Goal: Transaction & Acquisition: Purchase product/service

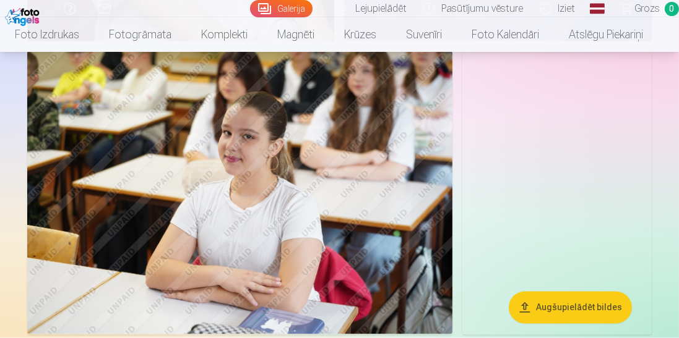
scroll to position [2306, 0]
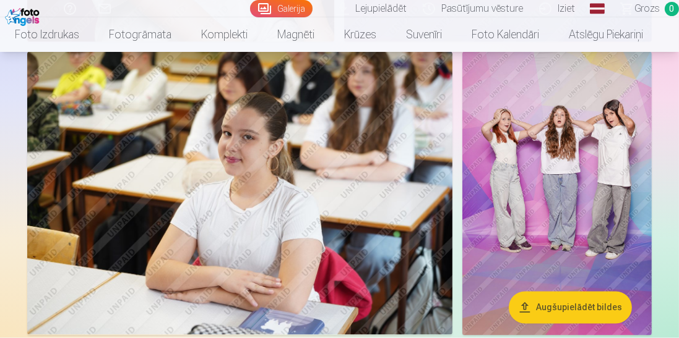
click at [72, 142] on img at bounding box center [239, 193] width 425 height 283
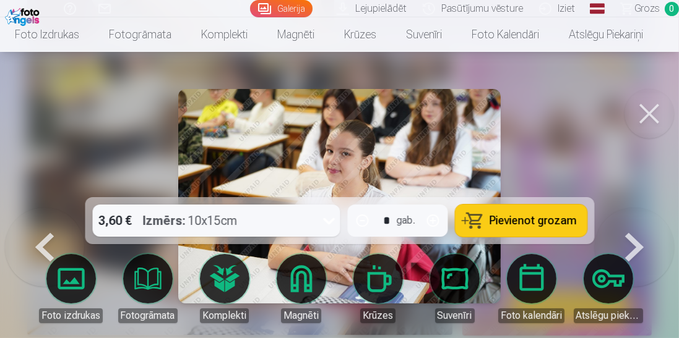
click at [637, 123] on button at bounding box center [648, 113] width 49 height 49
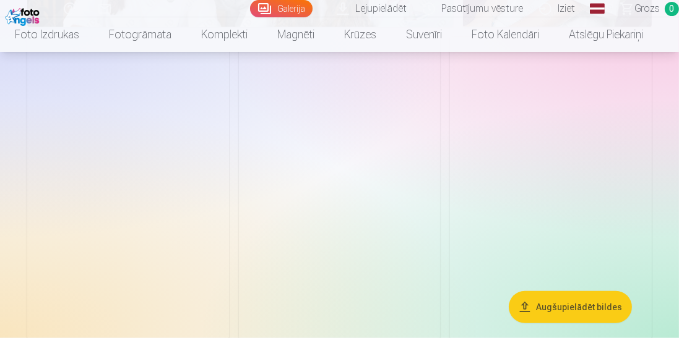
scroll to position [1109, 0]
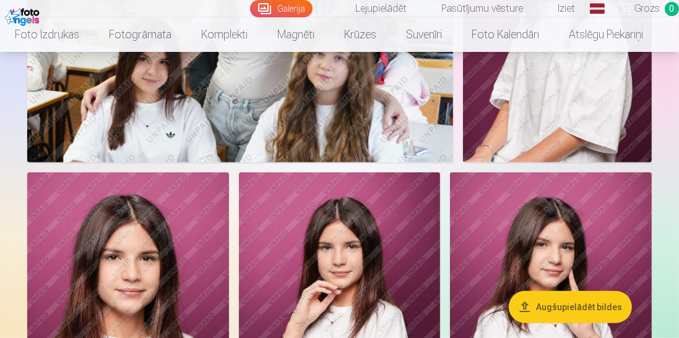
click at [549, 142] on img at bounding box center [557, 20] width 189 height 283
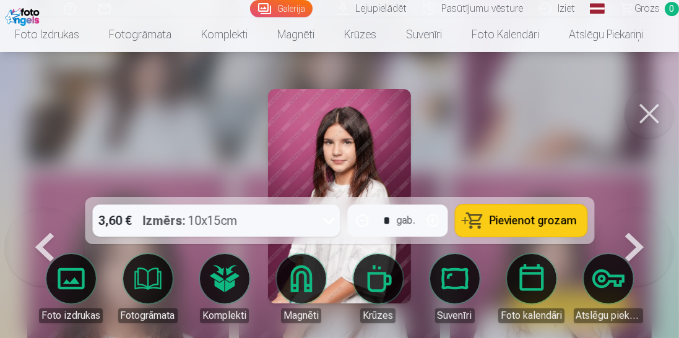
click at [637, 108] on button at bounding box center [648, 113] width 49 height 49
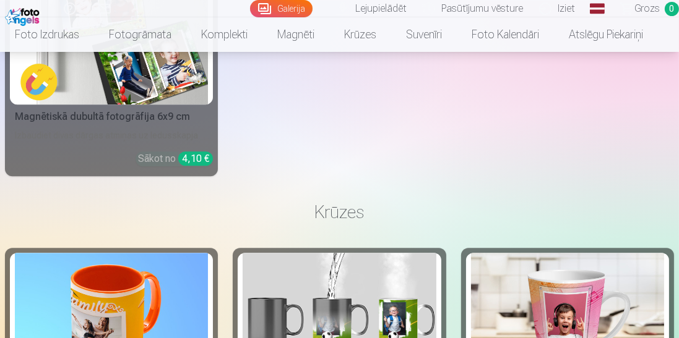
scroll to position [8141, 0]
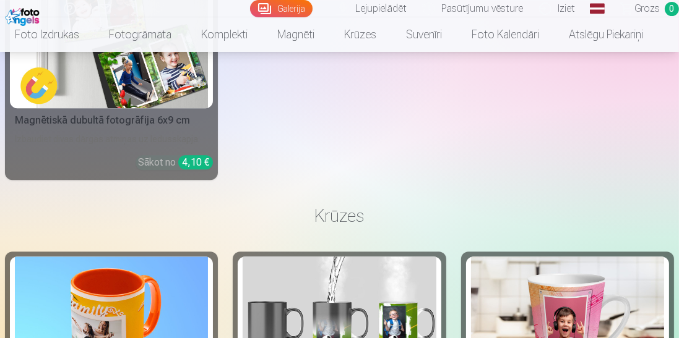
click at [172, 338] on img at bounding box center [111, 321] width 193 height 129
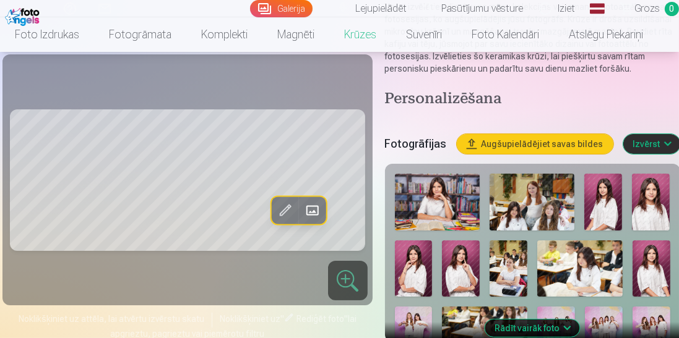
scroll to position [173, 0]
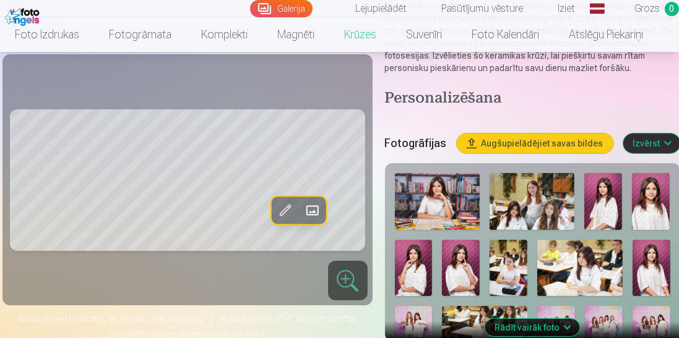
click at [312, 207] on span at bounding box center [313, 210] width 20 height 20
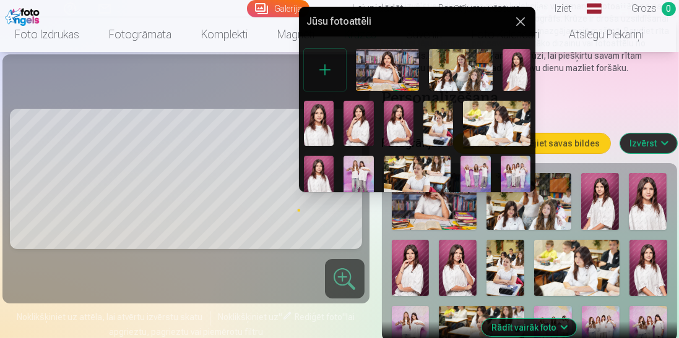
click at [273, 271] on div at bounding box center [339, 169] width 679 height 338
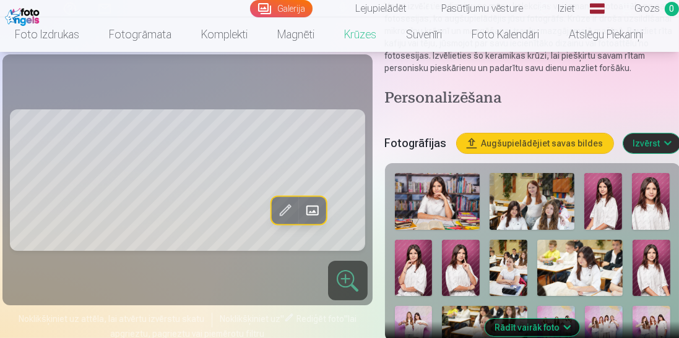
click at [283, 210] on span at bounding box center [285, 210] width 20 height 20
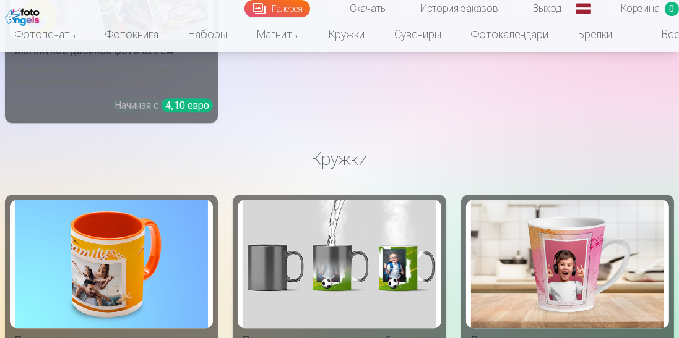
scroll to position [8310, 0]
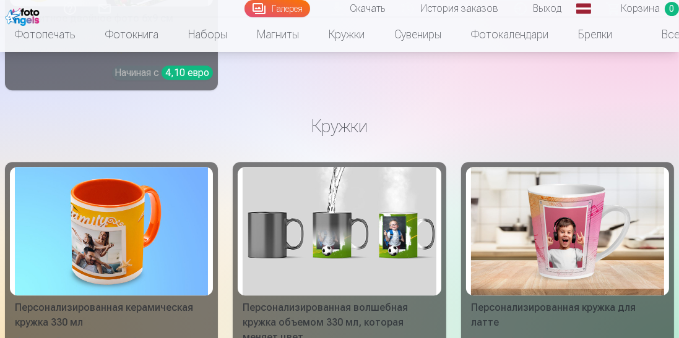
click at [134, 196] on img at bounding box center [111, 231] width 193 height 129
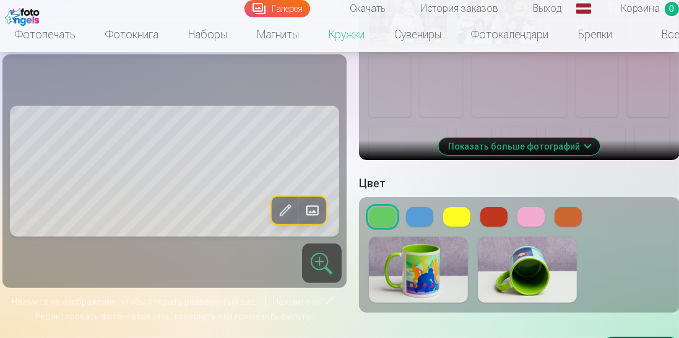
scroll to position [374, 0]
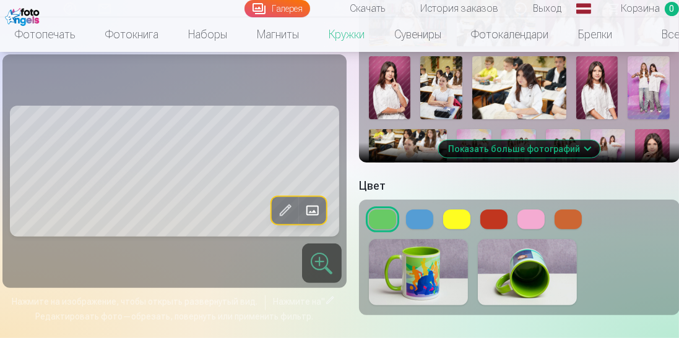
click at [525, 230] on button at bounding box center [530, 220] width 27 height 20
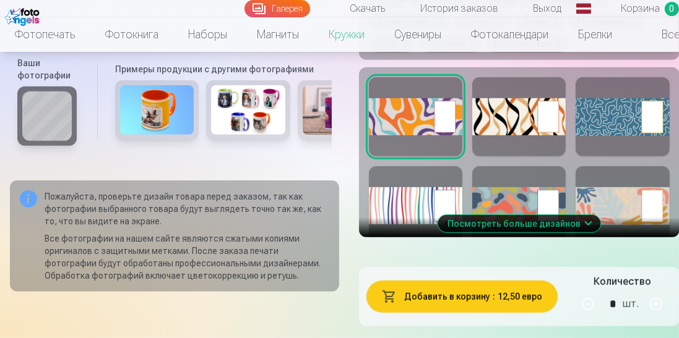
scroll to position [812, 0]
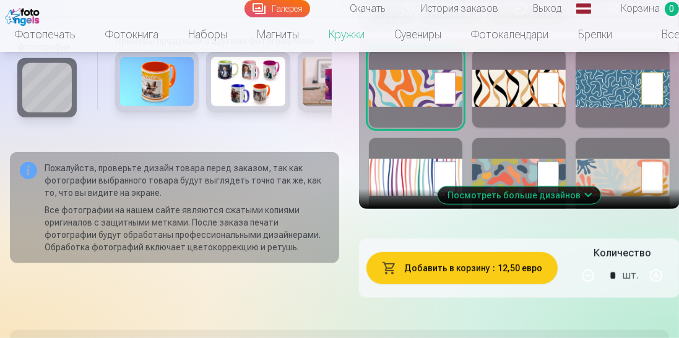
click at [575, 204] on button "Посмотреть больше дизайнов" at bounding box center [518, 195] width 163 height 17
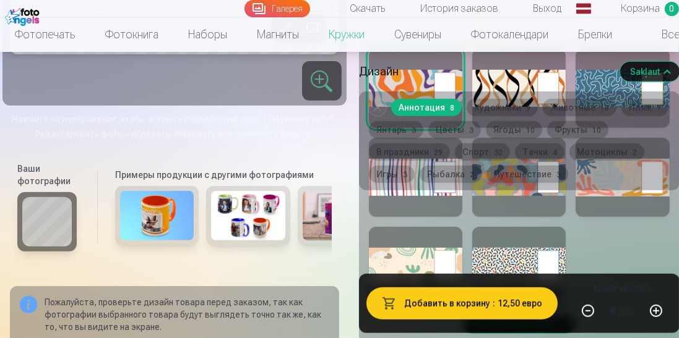
click at [657, 74] on button "Sakļaut" at bounding box center [649, 72] width 59 height 20
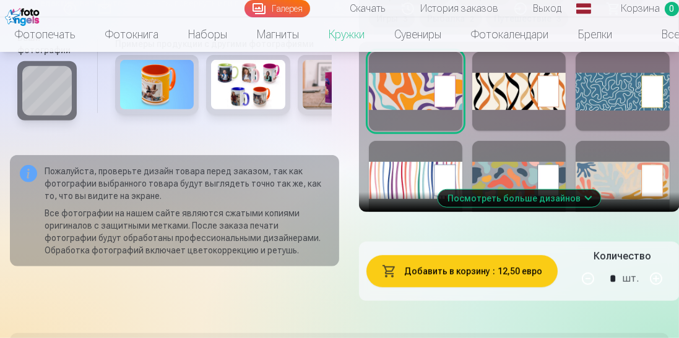
scroll to position [695, 0]
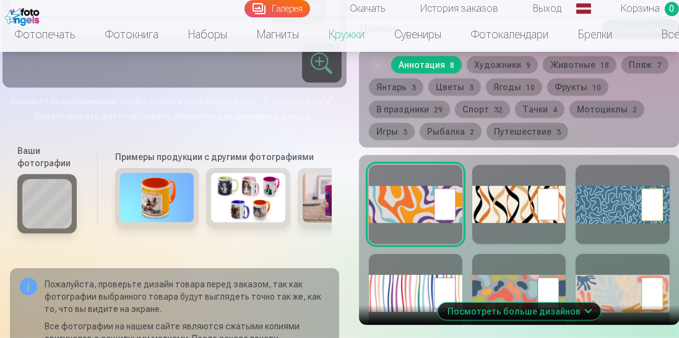
click at [515, 229] on div at bounding box center [518, 204] width 93 height 79
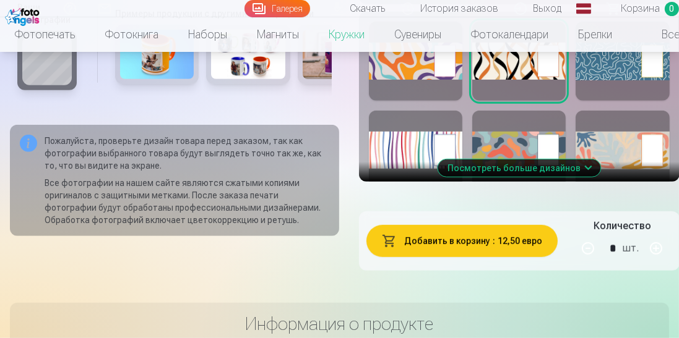
scroll to position [840, 0]
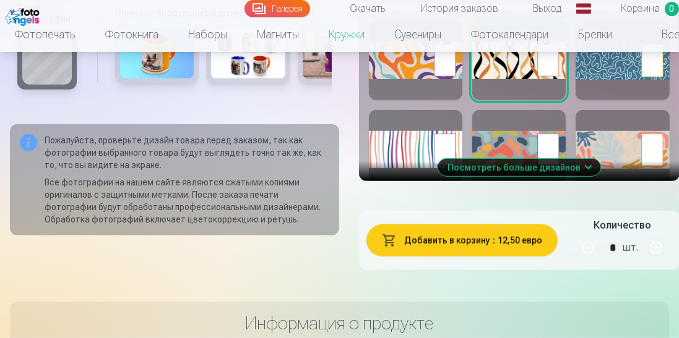
click at [640, 95] on div at bounding box center [621, 60] width 93 height 79
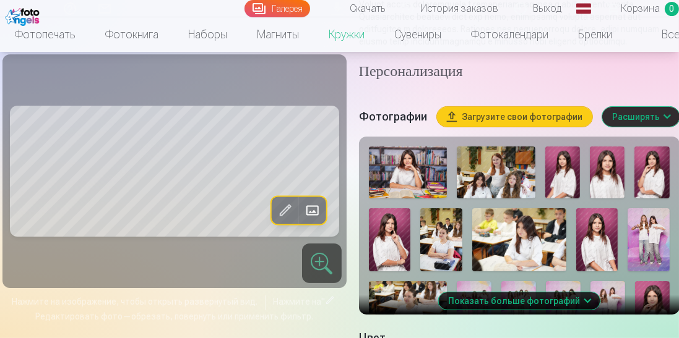
scroll to position [380, 0]
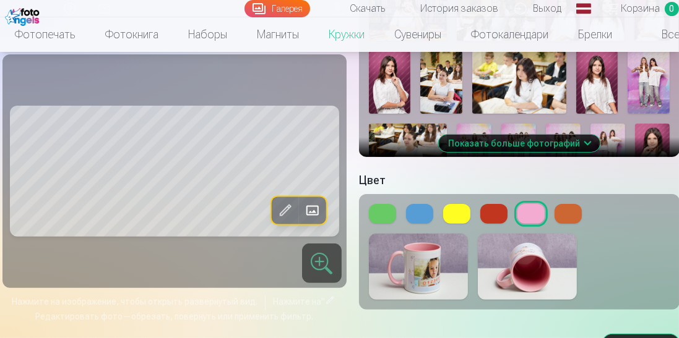
click at [527, 224] on button at bounding box center [530, 214] width 27 height 20
click at [523, 224] on button at bounding box center [530, 214] width 27 height 20
click at [457, 224] on button at bounding box center [456, 214] width 27 height 20
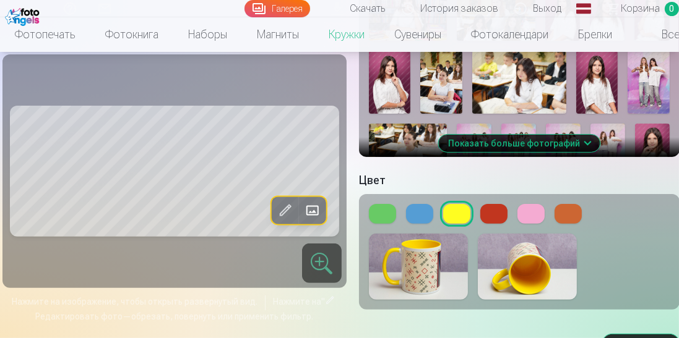
click at [408, 224] on button at bounding box center [419, 214] width 27 height 20
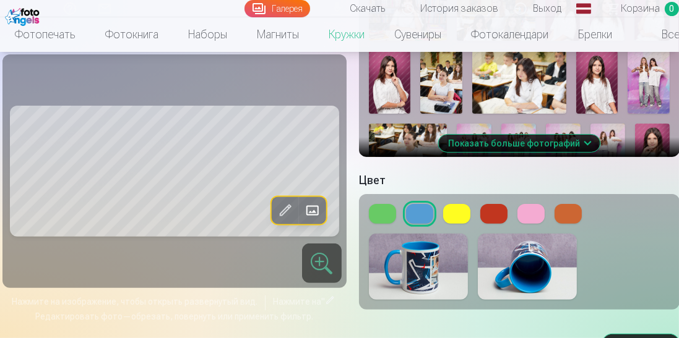
click at [385, 224] on button at bounding box center [382, 214] width 27 height 20
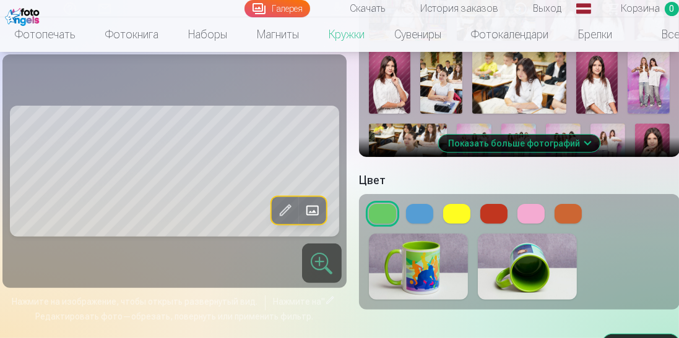
click at [540, 224] on button at bounding box center [530, 214] width 27 height 20
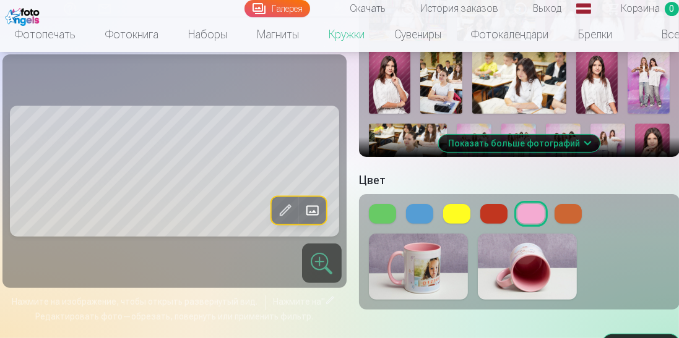
click at [564, 148] on font "Показать больше фотографий" at bounding box center [514, 144] width 132 height 10
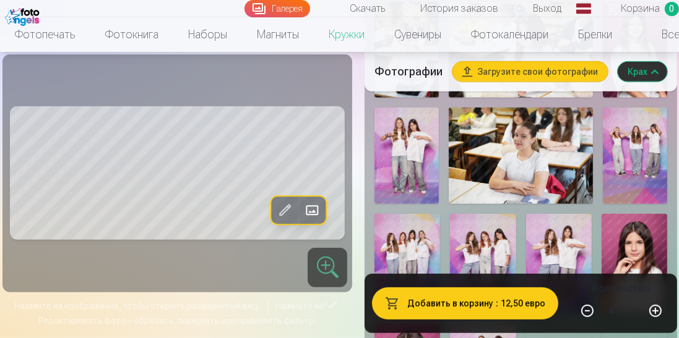
scroll to position [580, 0]
click at [562, 264] on img at bounding box center [559, 263] width 66 height 98
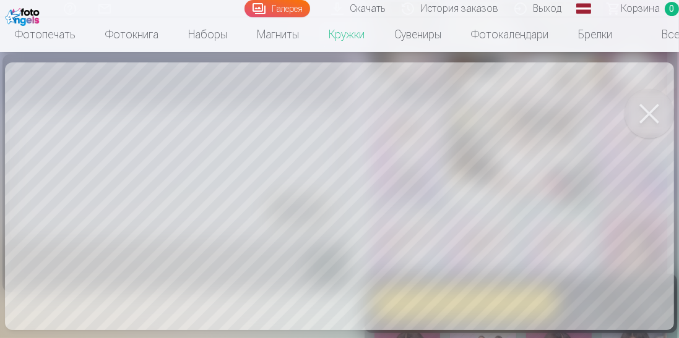
click at [653, 127] on button at bounding box center [648, 113] width 49 height 49
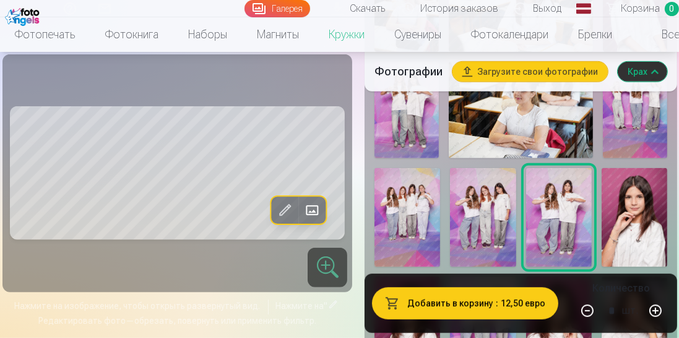
scroll to position [625, 0]
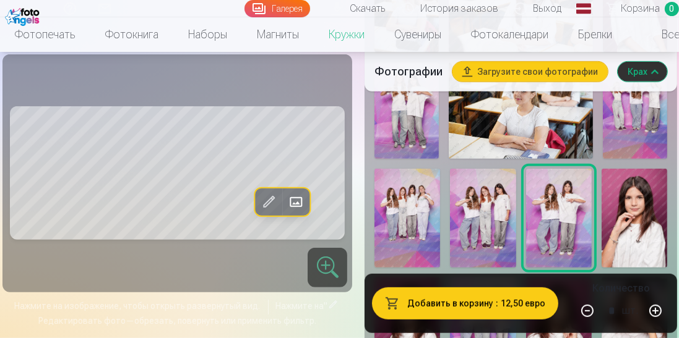
click at [636, 132] on img at bounding box center [635, 110] width 64 height 97
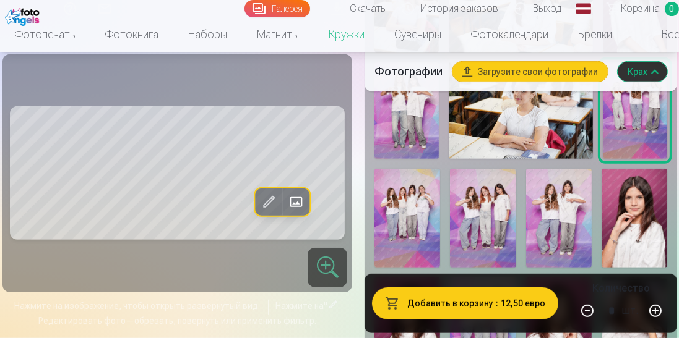
click at [283, 213] on button "Заменять" at bounding box center [296, 202] width 27 height 27
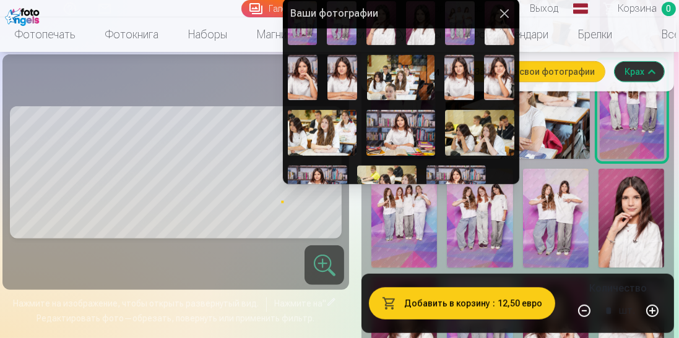
scroll to position [223, 0]
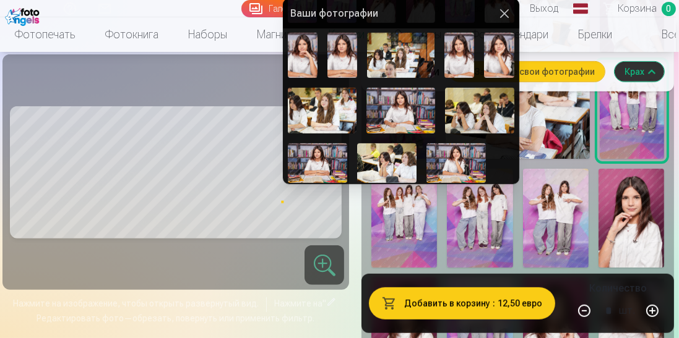
click at [508, 15] on button at bounding box center [504, 13] width 15 height 15
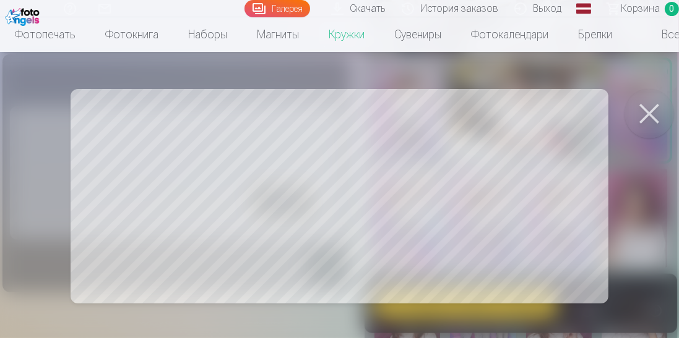
click at [664, 101] on button at bounding box center [648, 113] width 49 height 49
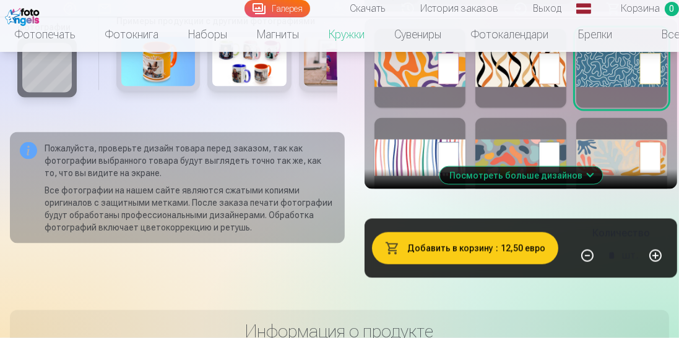
scroll to position [1872, 0]
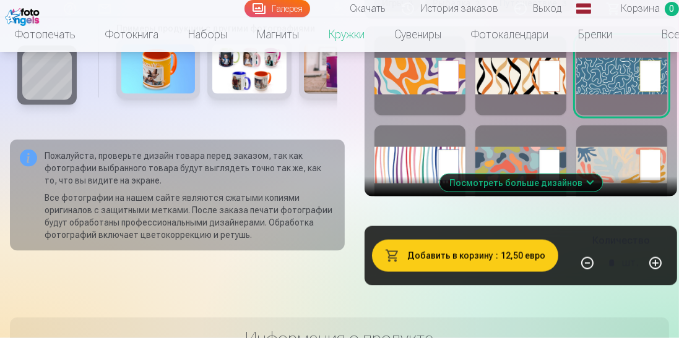
click at [575, 179] on button "Посмотреть больше дизайнов" at bounding box center [520, 182] width 163 height 17
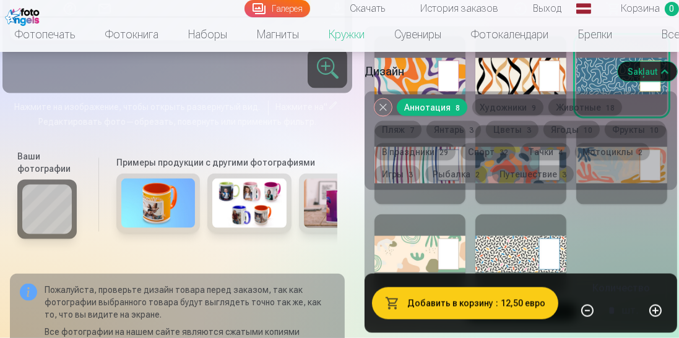
click at [504, 104] on font "Художники" at bounding box center [502, 108] width 47 height 10
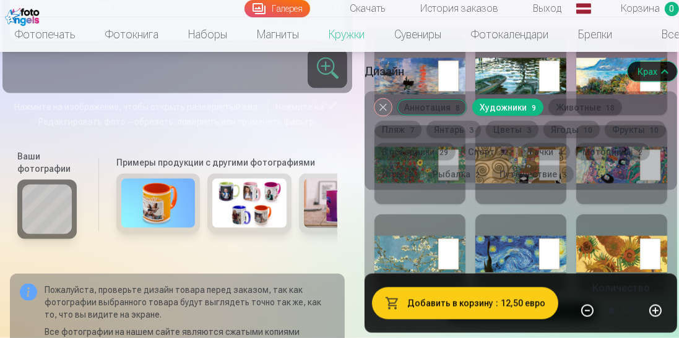
click at [423, 265] on div at bounding box center [419, 254] width 91 height 79
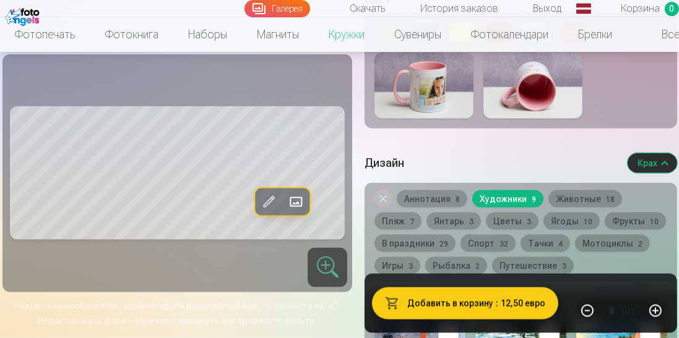
scroll to position [1609, 0]
click at [588, 199] on font "Животные" at bounding box center [578, 199] width 45 height 10
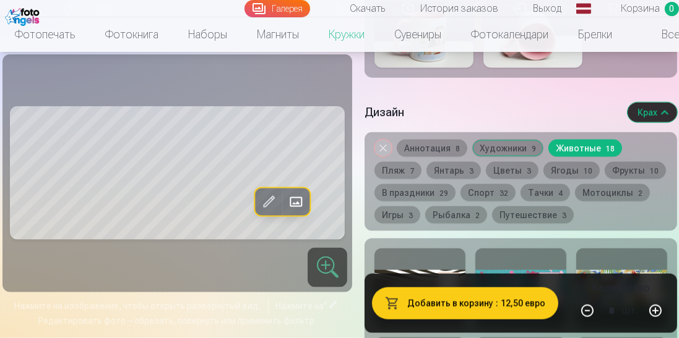
scroll to position [1681, 0]
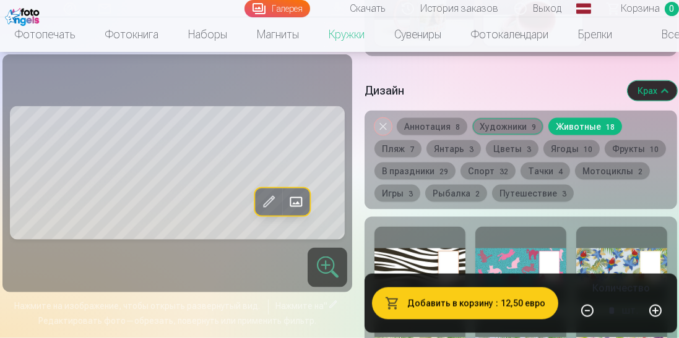
click at [410, 146] on button "Пляж 7" at bounding box center [397, 148] width 47 height 17
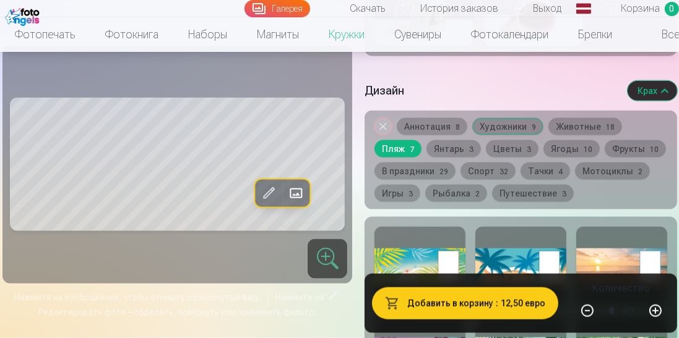
click at [462, 147] on font "Янтарь" at bounding box center [449, 149] width 30 height 10
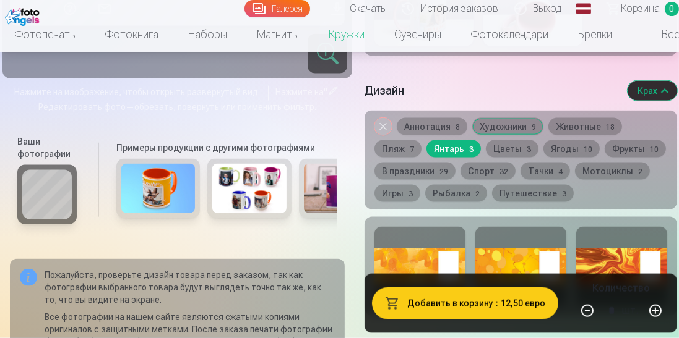
click at [510, 152] on button "Цветы 3" at bounding box center [512, 148] width 53 height 17
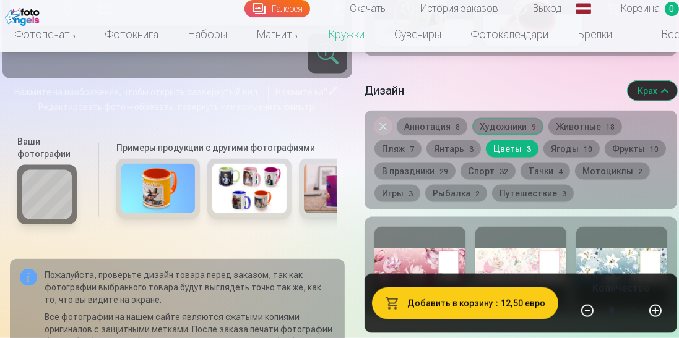
click at [571, 146] on font "Ягоды" at bounding box center [565, 149] width 28 height 10
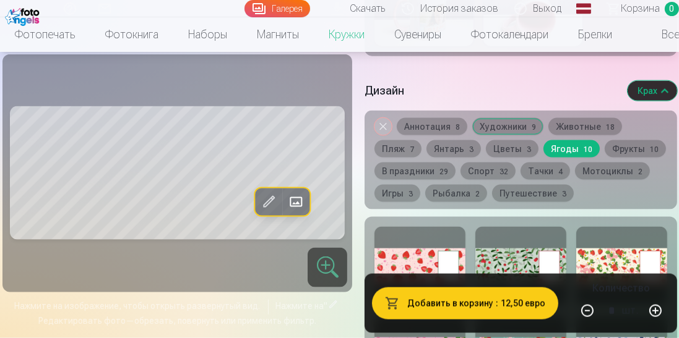
click at [604, 158] on button "Фрукты 10" at bounding box center [634, 148] width 61 height 17
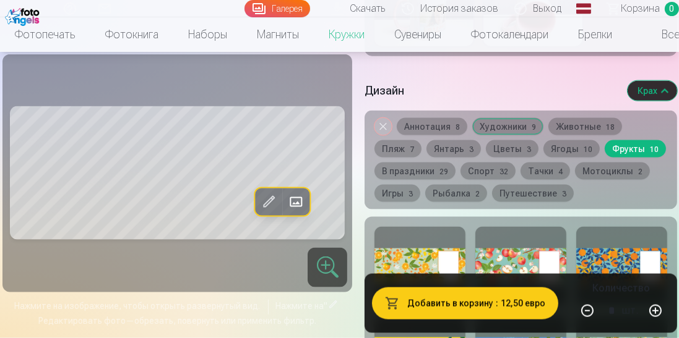
click at [585, 150] on button "Ягоды 10" at bounding box center [571, 148] width 56 height 17
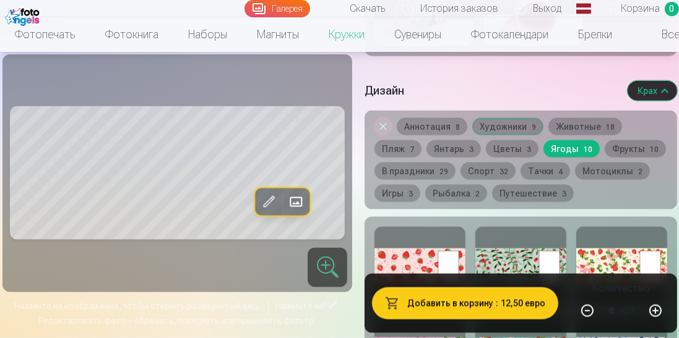
click at [431, 269] on div at bounding box center [419, 266] width 91 height 79
click at [434, 270] on div at bounding box center [419, 266] width 91 height 79
click at [604, 158] on button "Фрукты 10" at bounding box center [634, 148] width 61 height 17
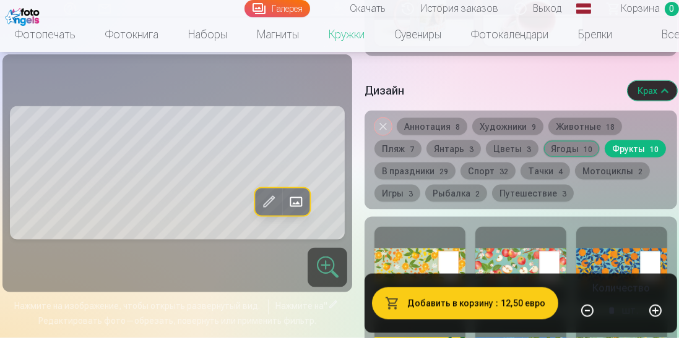
click at [421, 271] on div at bounding box center [419, 266] width 91 height 79
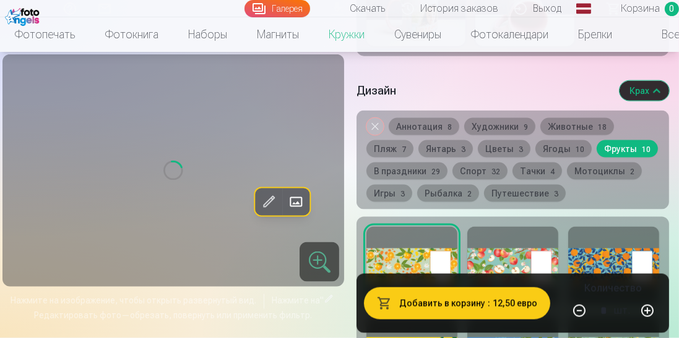
click at [526, 269] on div at bounding box center [512, 266] width 91 height 79
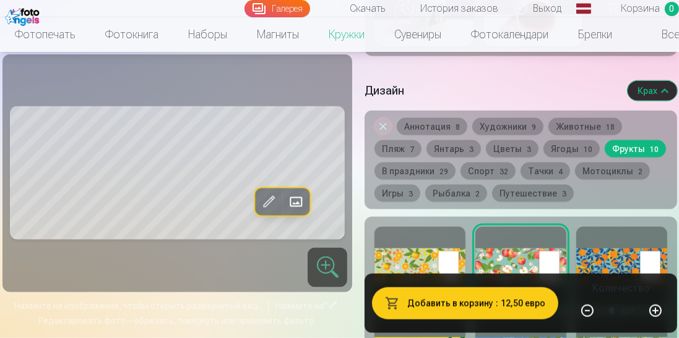
click at [608, 265] on div at bounding box center [621, 266] width 91 height 79
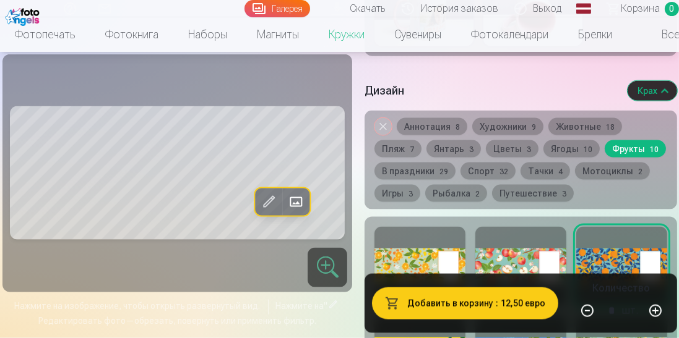
click at [434, 168] on font "В праздники" at bounding box center [408, 171] width 53 height 10
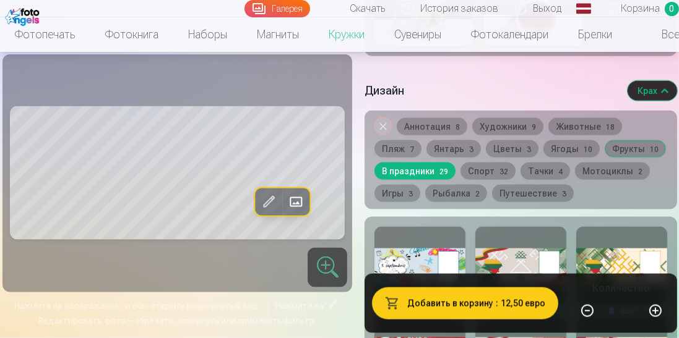
click at [494, 166] on font "Спорт" at bounding box center [481, 171] width 27 height 10
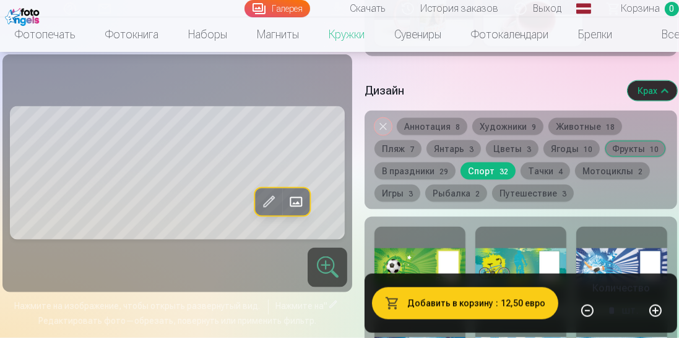
click at [553, 169] on font "Тачки" at bounding box center [540, 171] width 25 height 10
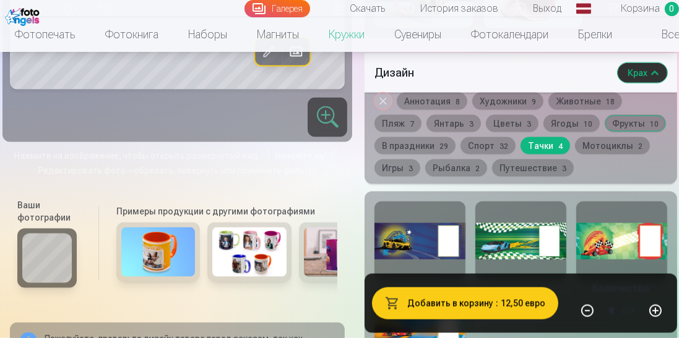
click at [515, 150] on button "Спорт 32" at bounding box center [487, 145] width 55 height 17
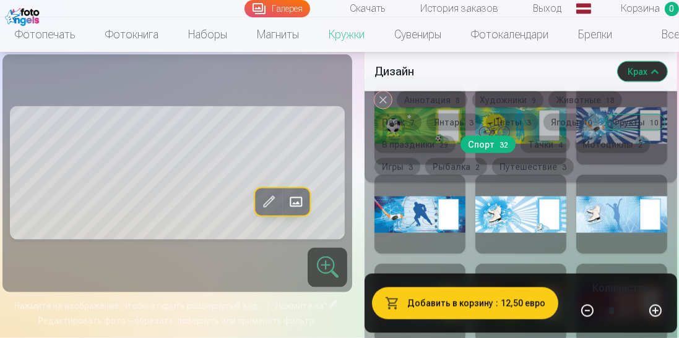
scroll to position [1870, 0]
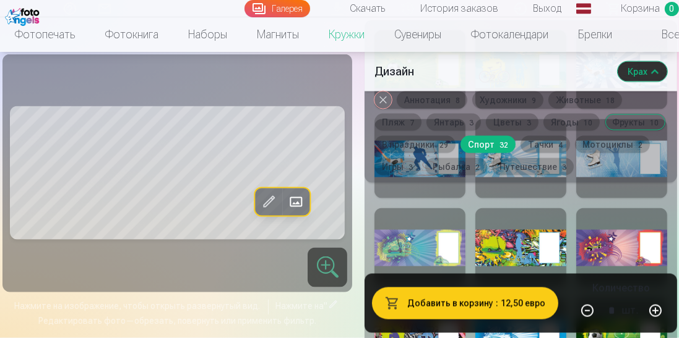
click at [582, 150] on font "Мотоциклы" at bounding box center [607, 145] width 51 height 10
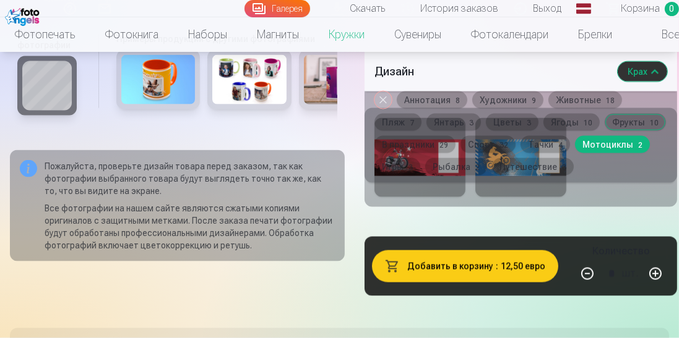
scroll to position [1728, 0]
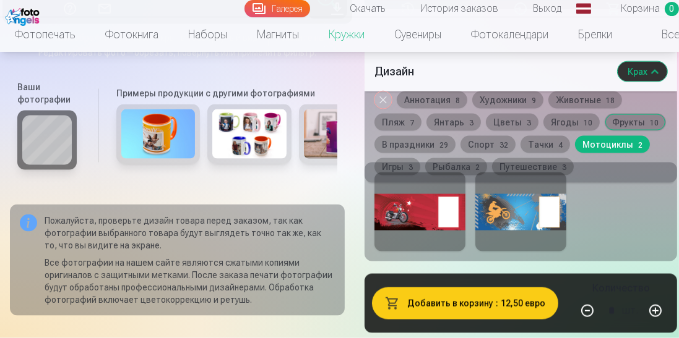
click at [420, 174] on button "Игры 3" at bounding box center [397, 166] width 46 height 17
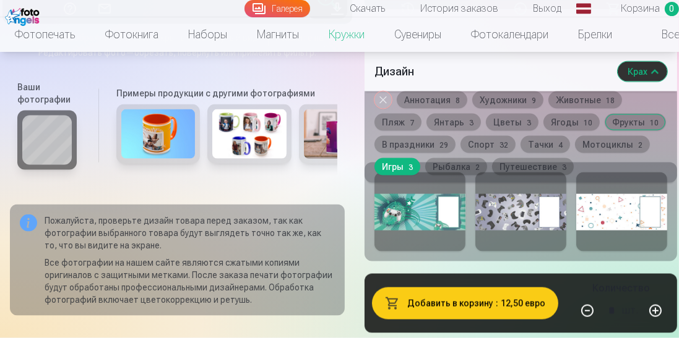
click at [470, 166] on font "Рыбалка" at bounding box center [451, 167] width 38 height 10
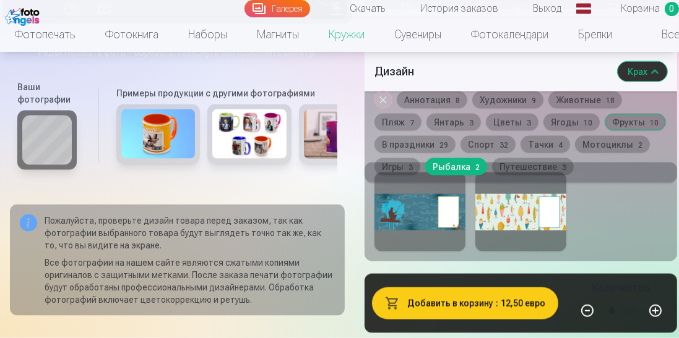
click at [574, 161] on button "Путешествие 3" at bounding box center [533, 166] width 82 height 17
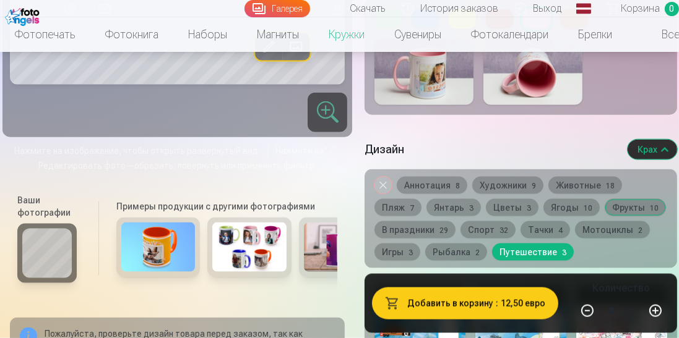
scroll to position [1622, 0]
click at [426, 181] on font "Аннотация" at bounding box center [427, 186] width 46 height 10
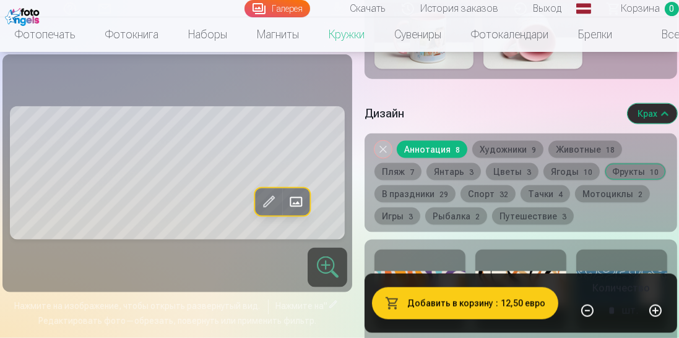
click at [610, 276] on div at bounding box center [621, 289] width 91 height 79
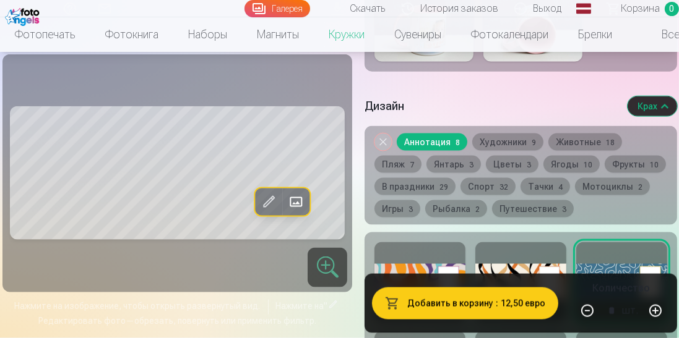
click at [493, 137] on font "Художники" at bounding box center [502, 142] width 47 height 10
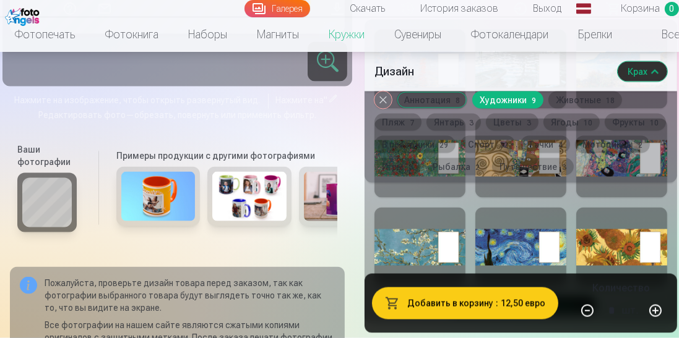
scroll to position [1874, 0]
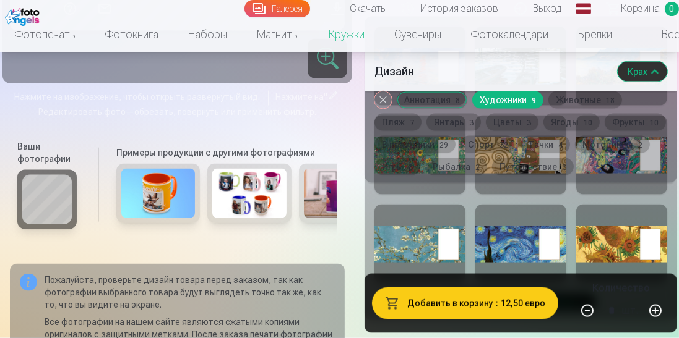
click at [518, 236] on div at bounding box center [520, 244] width 91 height 79
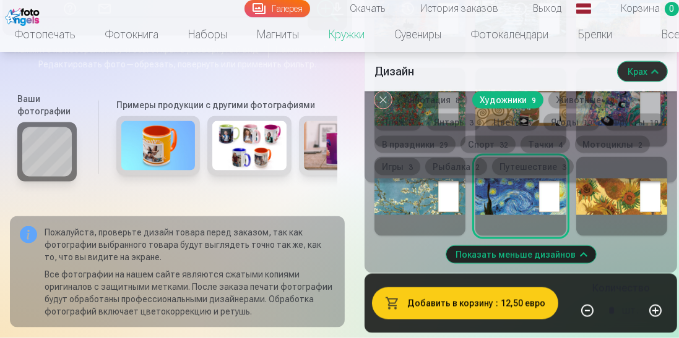
scroll to position [1923, 0]
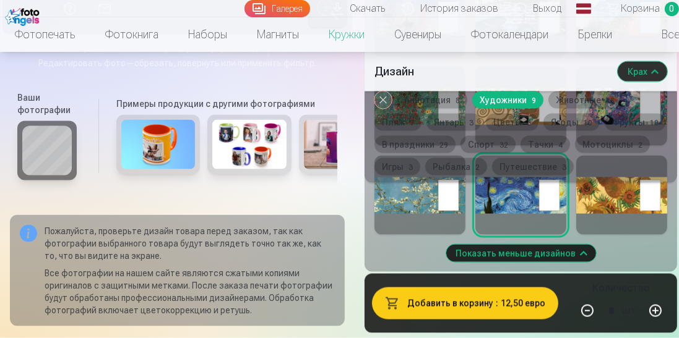
click at [434, 220] on div at bounding box center [419, 195] width 91 height 79
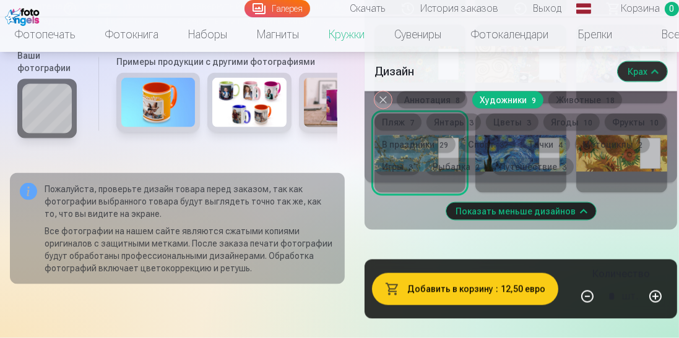
scroll to position [1966, 0]
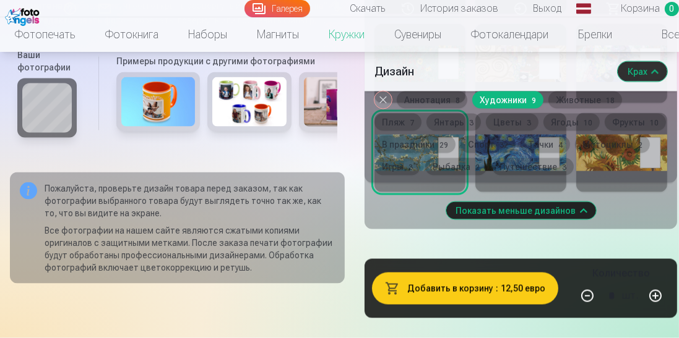
click at [570, 100] on font "Животные" at bounding box center [578, 100] width 45 height 10
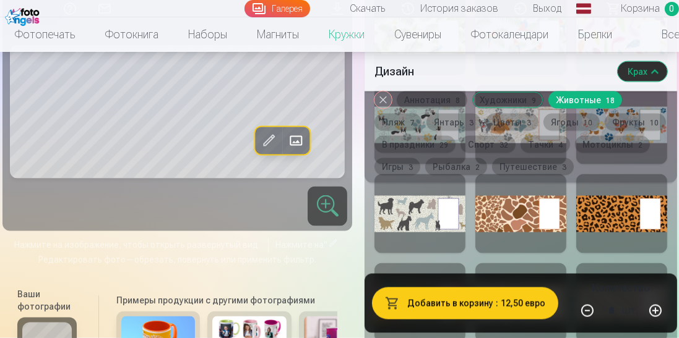
scroll to position [1992, 0]
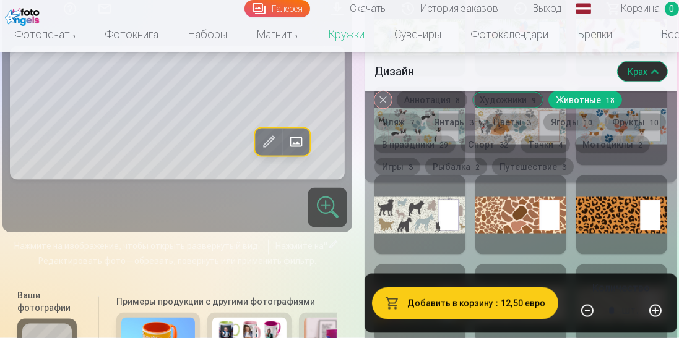
click at [638, 215] on div at bounding box center [621, 215] width 91 height 79
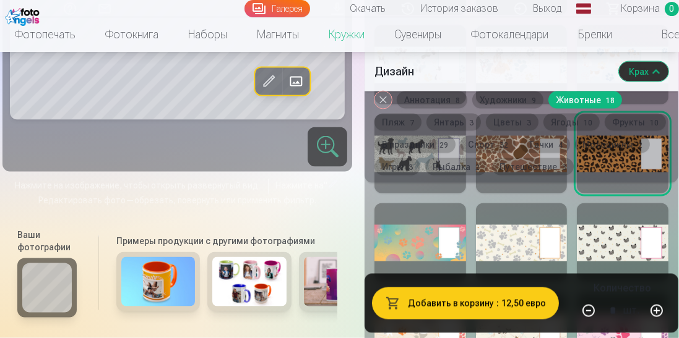
scroll to position [2060, 0]
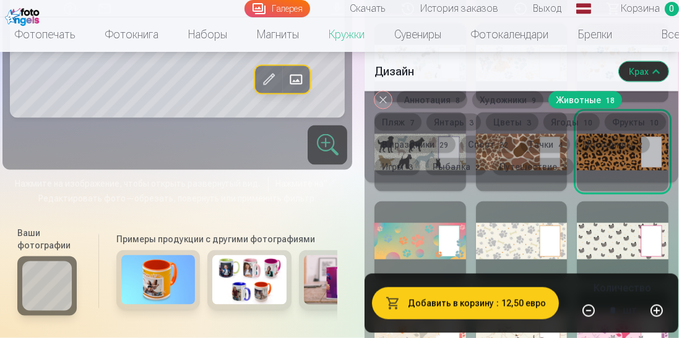
click at [535, 239] on div at bounding box center [522, 241] width 92 height 79
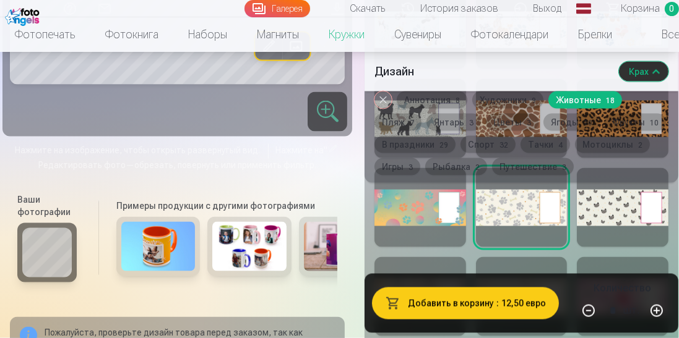
scroll to position [2090, 0]
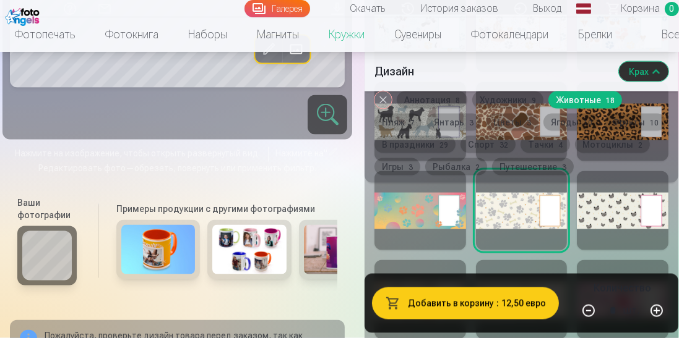
click at [617, 208] on div at bounding box center [623, 210] width 92 height 79
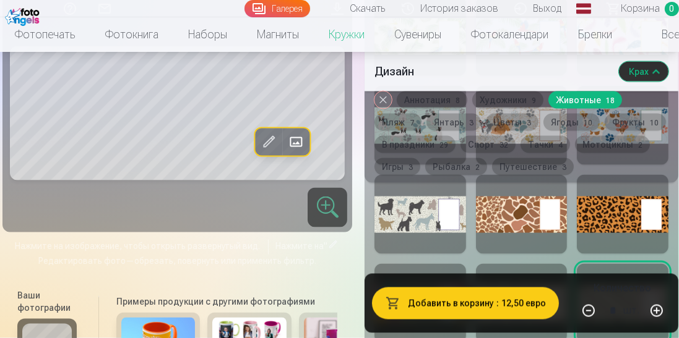
scroll to position [1962, 0]
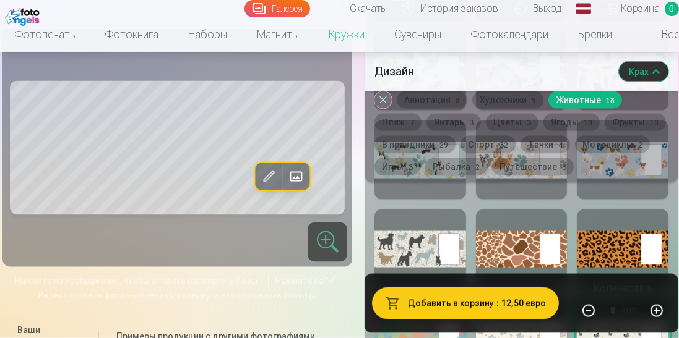
click at [408, 120] on button "Пляж 7" at bounding box center [397, 122] width 47 height 17
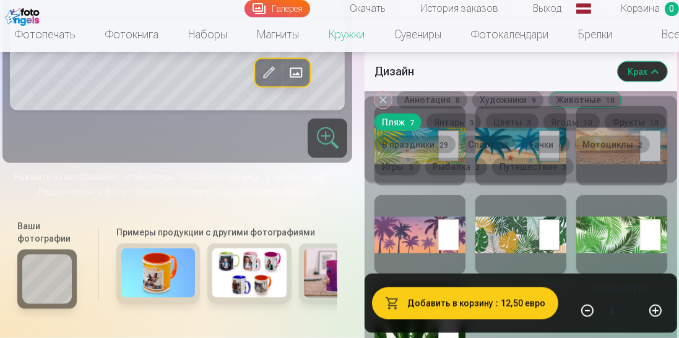
scroll to position [1777, 0]
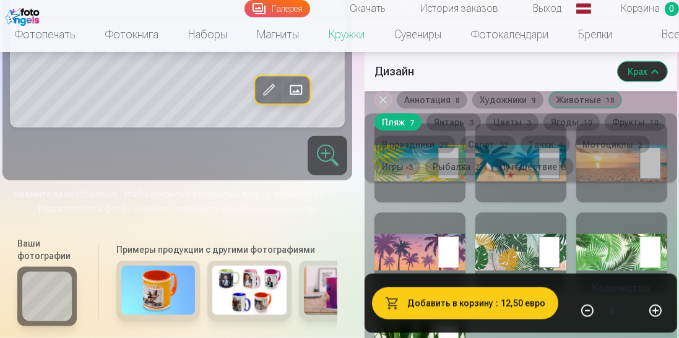
click at [457, 128] on button "Янтарь 3" at bounding box center [453, 122] width 54 height 17
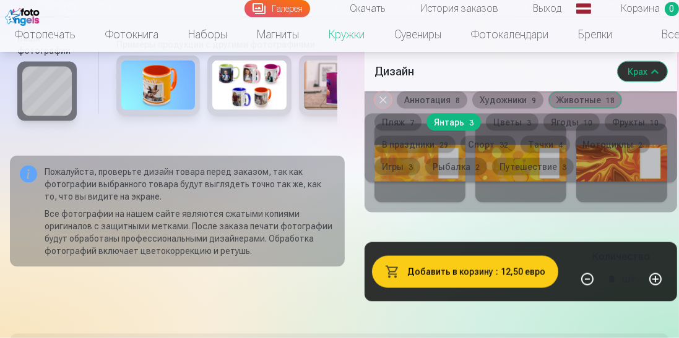
click at [510, 127] on button "Цветы 3" at bounding box center [512, 122] width 53 height 17
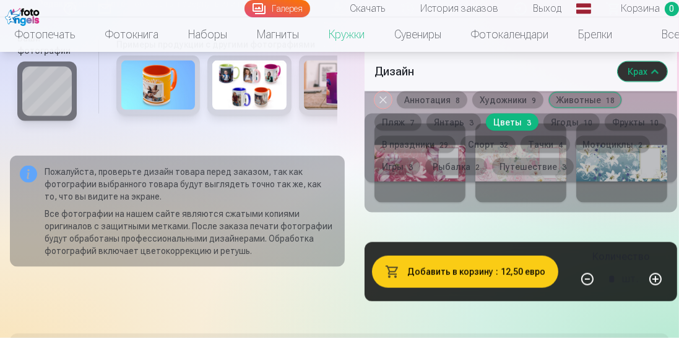
click at [520, 129] on button "Цветы 3" at bounding box center [512, 122] width 53 height 17
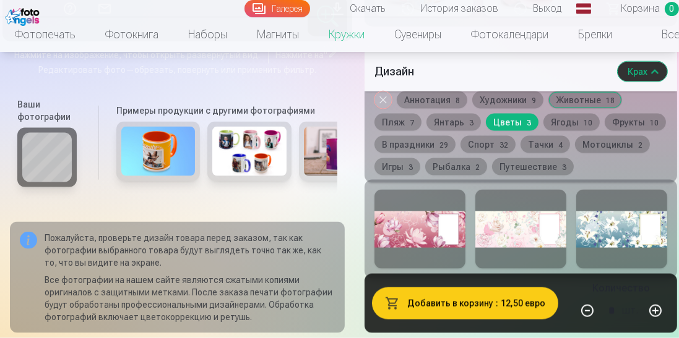
scroll to position [1708, 0]
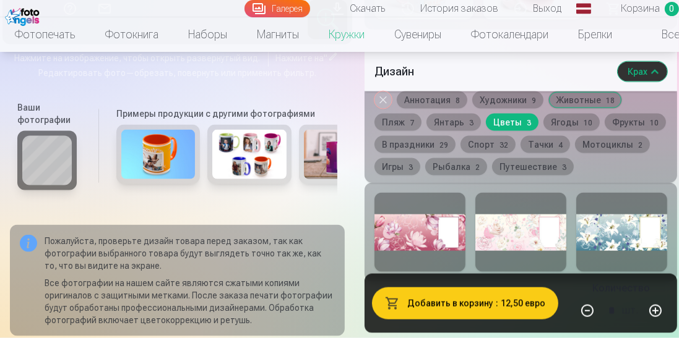
click at [637, 238] on div at bounding box center [621, 232] width 91 height 79
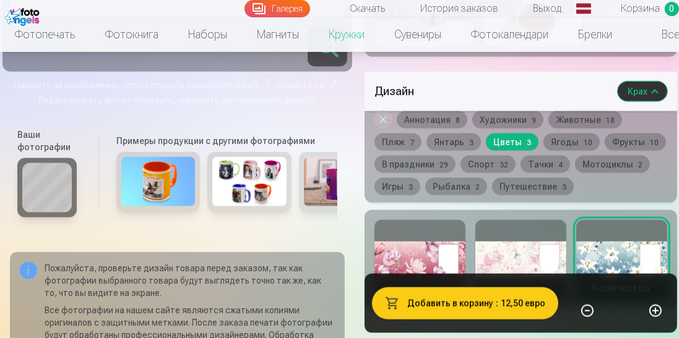
scroll to position [1706, 0]
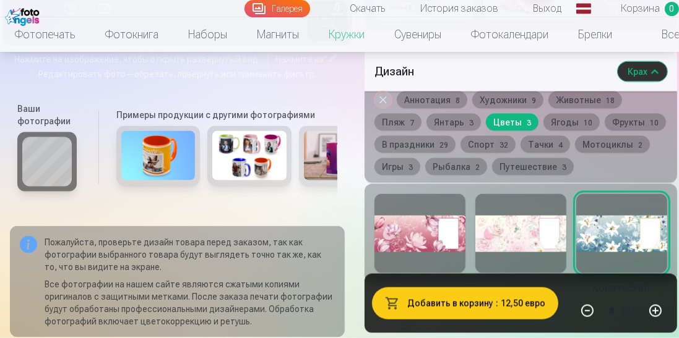
click at [564, 126] on font "Ягоды" at bounding box center [565, 123] width 28 height 10
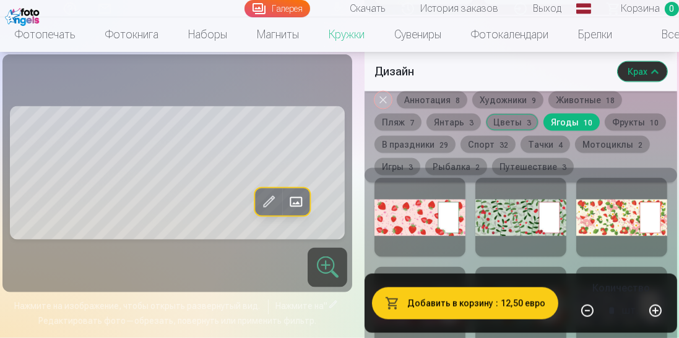
scroll to position [1779, 0]
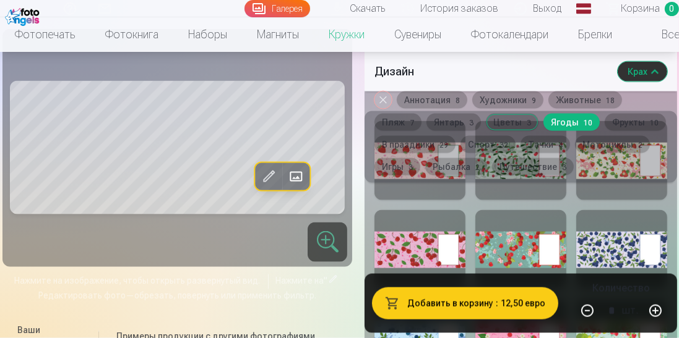
click at [614, 247] on div at bounding box center [621, 249] width 91 height 79
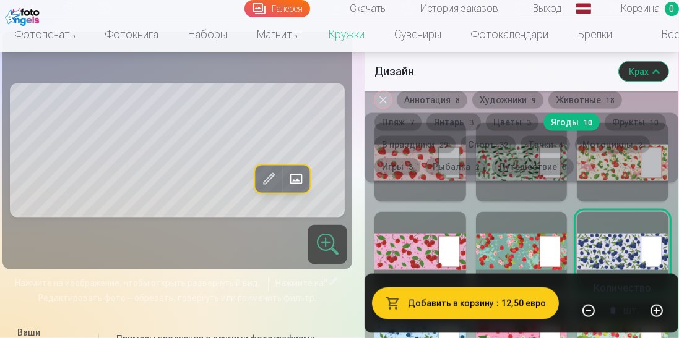
scroll to position [1817, 0]
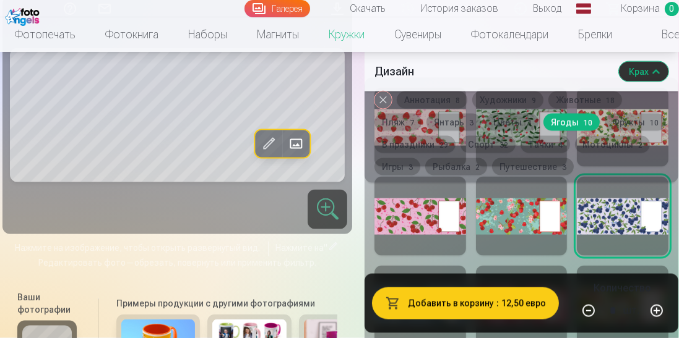
click at [438, 298] on div at bounding box center [420, 305] width 92 height 79
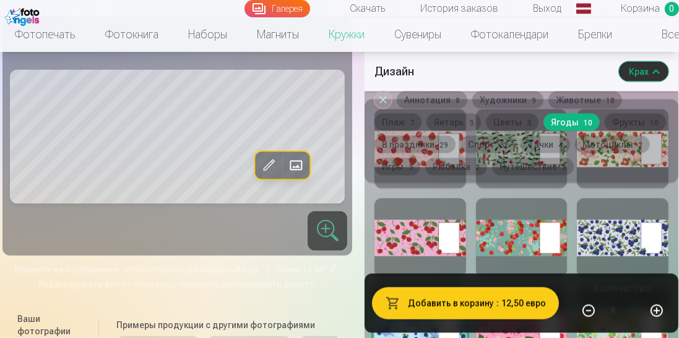
scroll to position [1768, 0]
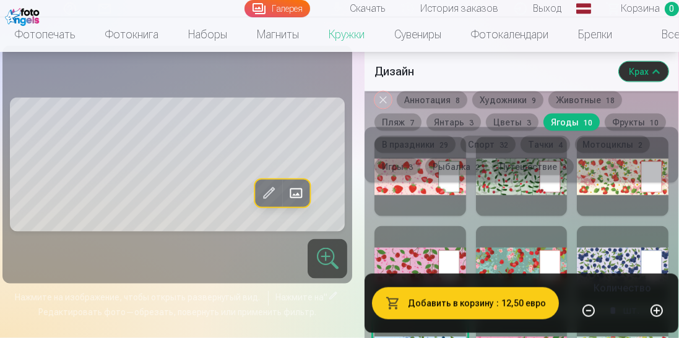
click at [577, 236] on div at bounding box center [623, 265] width 92 height 79
click at [612, 127] on font "Фрукты" at bounding box center [628, 123] width 33 height 10
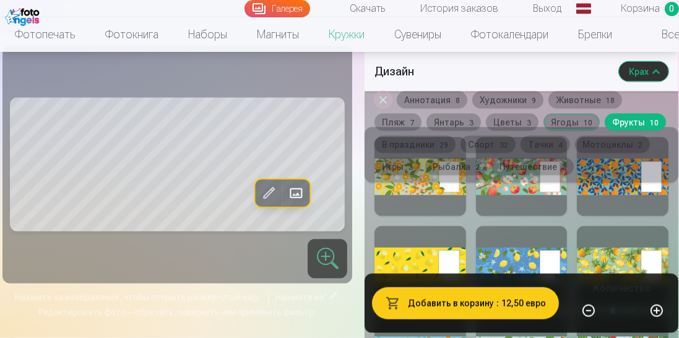
click at [589, 123] on font "10" at bounding box center [587, 123] width 9 height 9
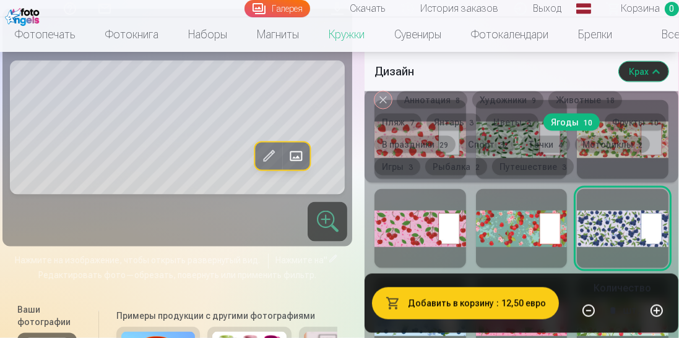
scroll to position [1713, 0]
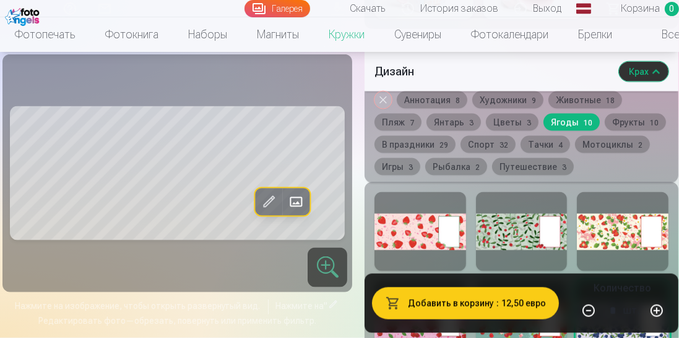
click at [381, 106] on button "Удалить дизайн" at bounding box center [382, 100] width 17 height 17
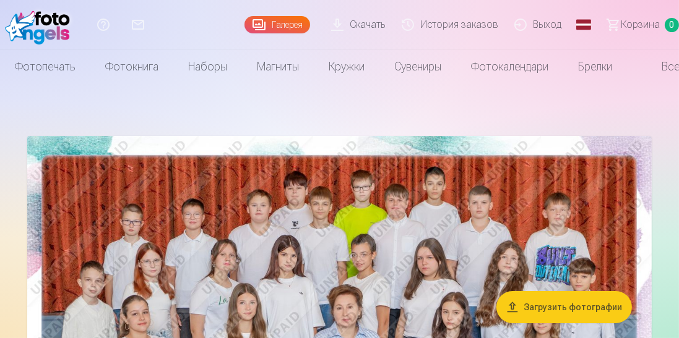
scroll to position [1109, 0]
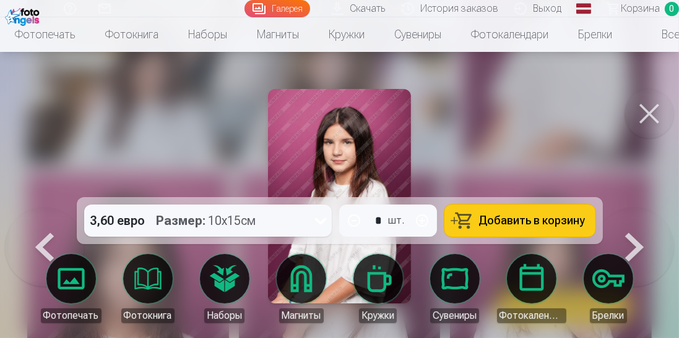
click at [656, 128] on button at bounding box center [648, 113] width 49 height 49
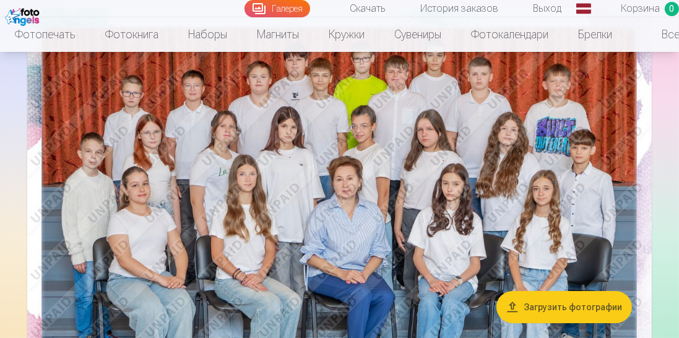
scroll to position [128, 0]
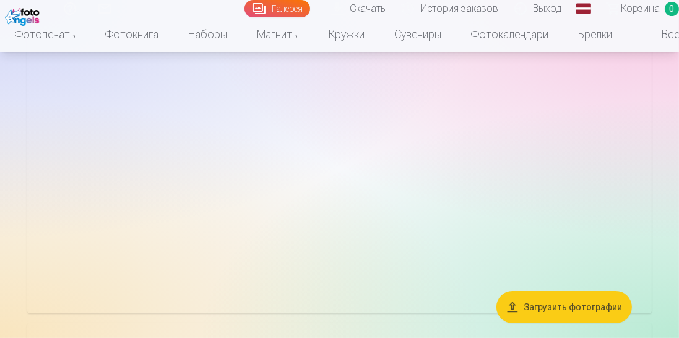
scroll to position [221, 0]
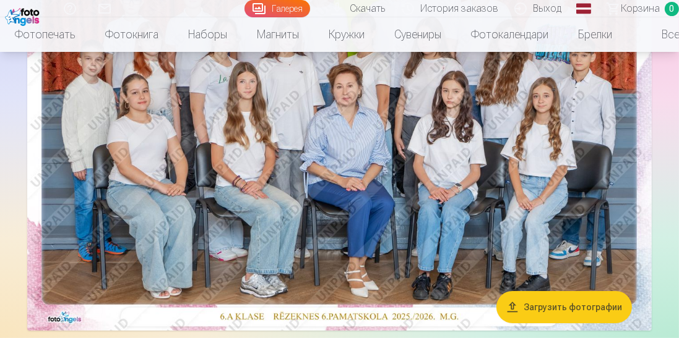
click at [598, 196] on img at bounding box center [339, 123] width 624 height 416
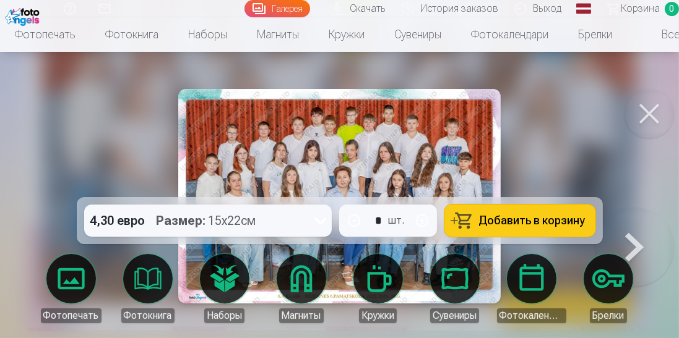
click at [519, 158] on div at bounding box center [339, 169] width 679 height 338
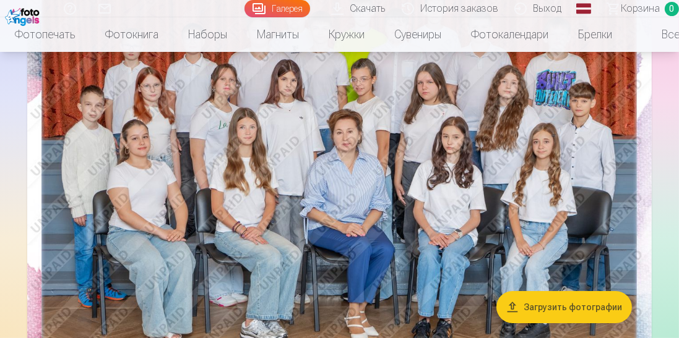
scroll to position [168, 0]
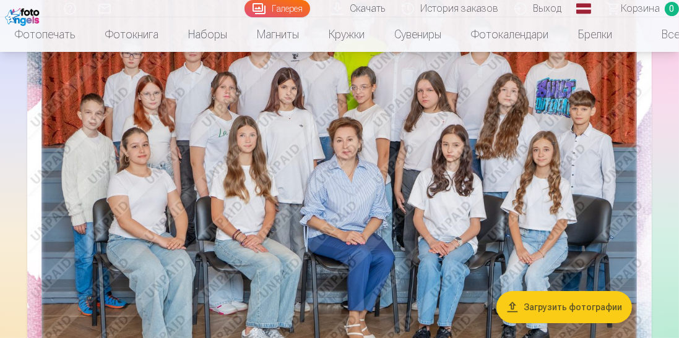
click at [379, 139] on img at bounding box center [339, 176] width 624 height 416
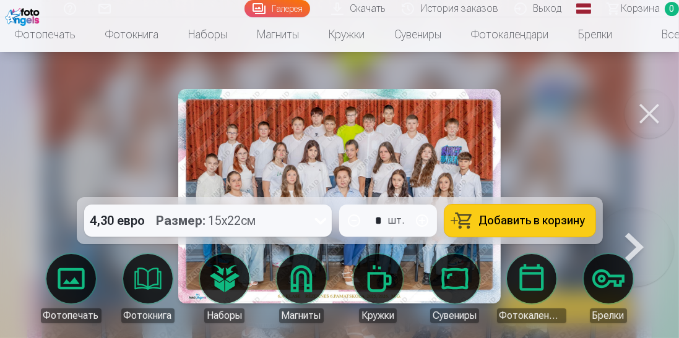
click at [432, 135] on img at bounding box center [339, 196] width 322 height 215
click at [651, 123] on button at bounding box center [648, 113] width 49 height 49
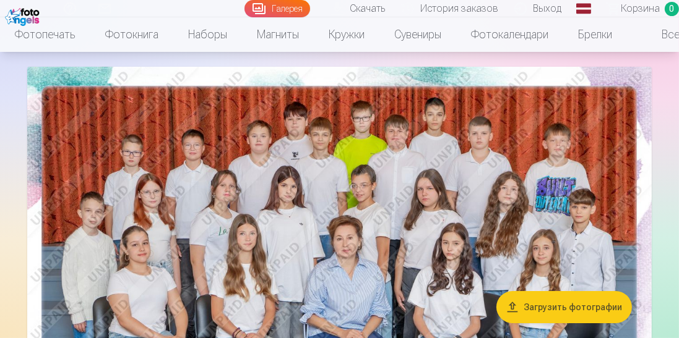
scroll to position [144, 0]
